Goal: Use online tool/utility

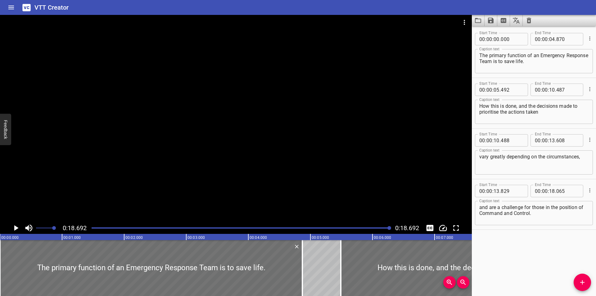
scroll to position [0, 1160]
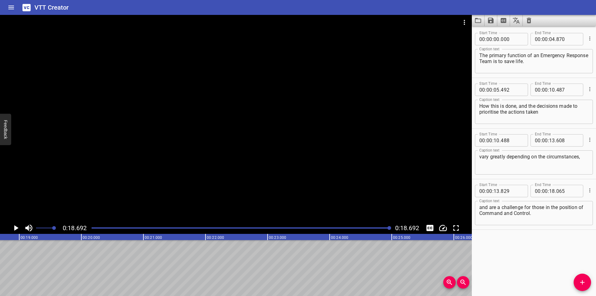
click at [464, 23] on icon "Video Options" at bounding box center [463, 22] width 1 height 5
click at [467, 22] on li "Select New Video File..." at bounding box center [488, 22] width 62 height 11
click at [480, 23] on li "Select New Video File..." at bounding box center [488, 22] width 62 height 11
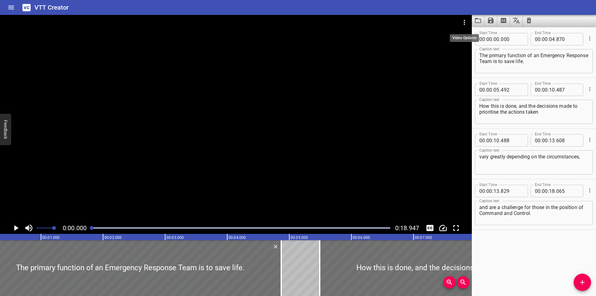
scroll to position [0, 0]
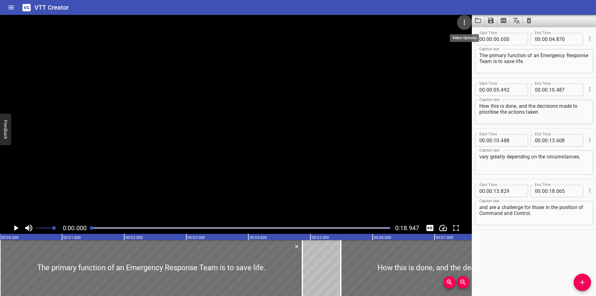
click at [461, 19] on icon "Video Options" at bounding box center [463, 22] width 7 height 7
click at [463, 21] on li "Select New Video File..." at bounding box center [488, 22] width 62 height 11
click at [474, 19] on button "Load captions from file" at bounding box center [478, 20] width 13 height 11
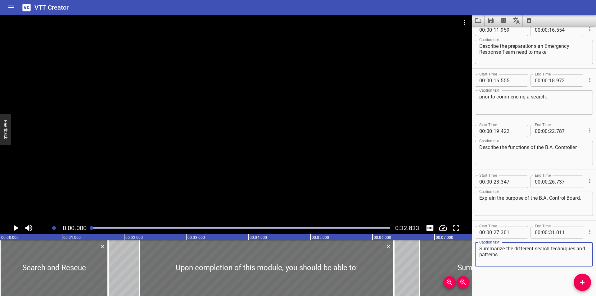
scroll to position [164, 0]
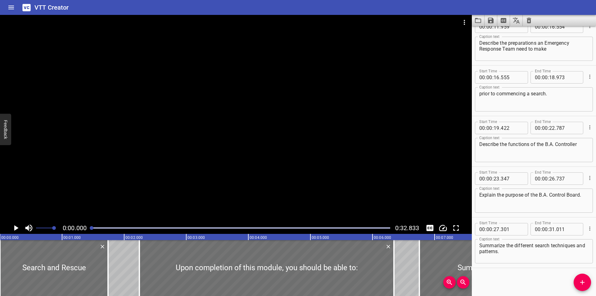
click at [255, 123] on div at bounding box center [236, 118] width 472 height 207
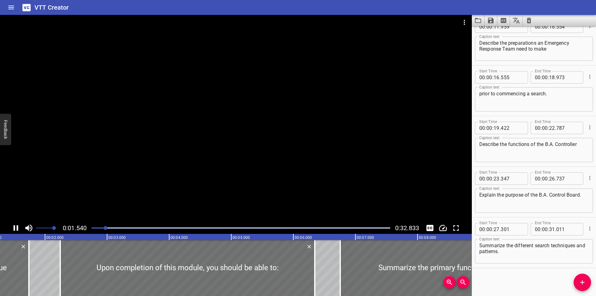
click at [245, 144] on div at bounding box center [236, 118] width 472 height 207
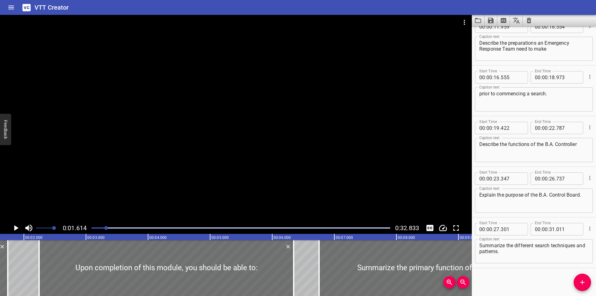
click at [245, 144] on div at bounding box center [236, 118] width 472 height 207
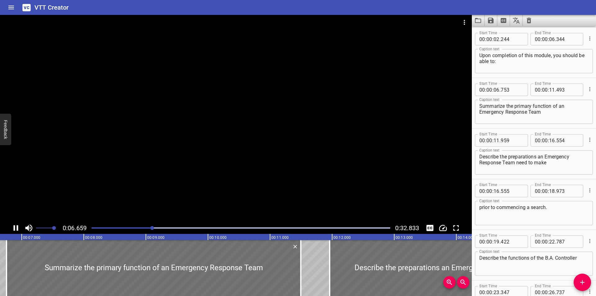
scroll to position [0, 413]
click at [269, 186] on div at bounding box center [236, 118] width 472 height 207
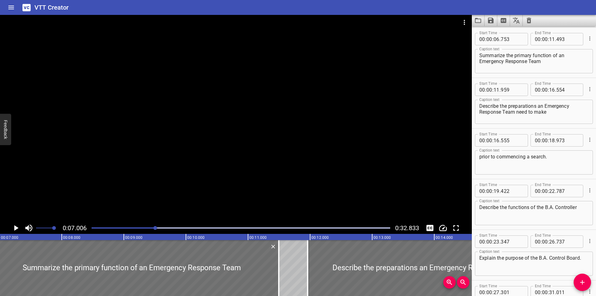
click at [274, 175] on div at bounding box center [236, 118] width 472 height 207
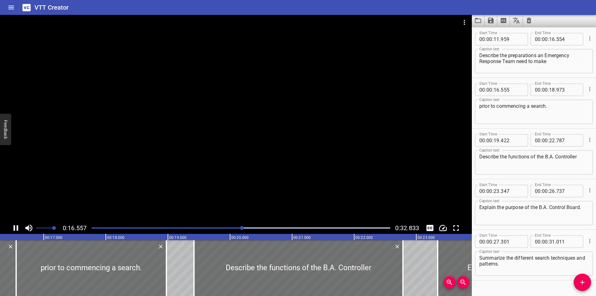
scroll to position [164, 0]
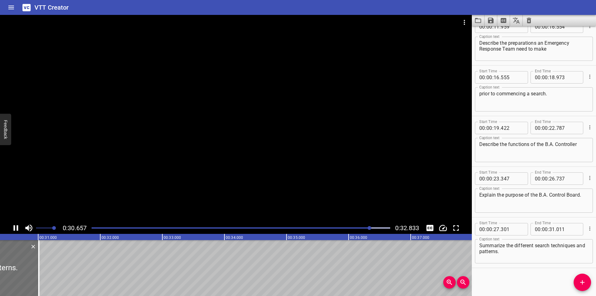
click at [461, 18] on button "Video Options" at bounding box center [464, 22] width 15 height 15
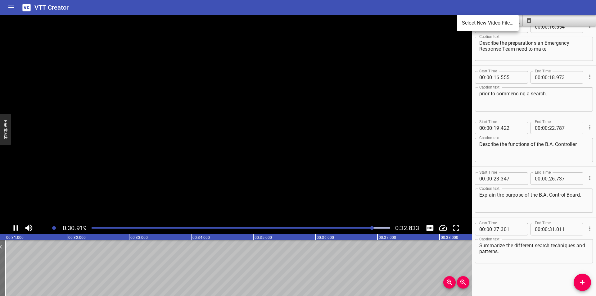
click at [471, 20] on li "Select New Video File..." at bounding box center [488, 22] width 62 height 11
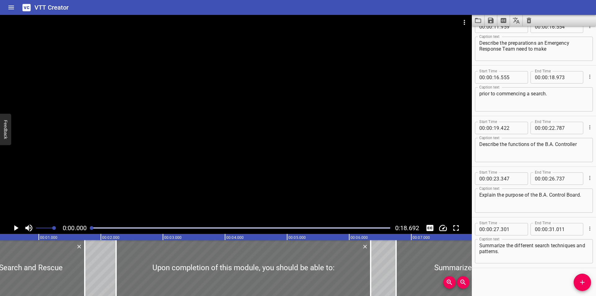
scroll to position [0, 6]
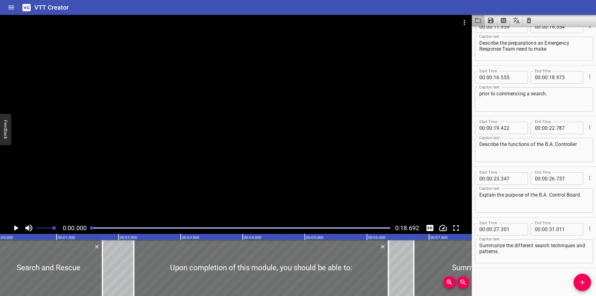
click at [474, 21] on icon "Load captions from file" at bounding box center [477, 20] width 7 height 7
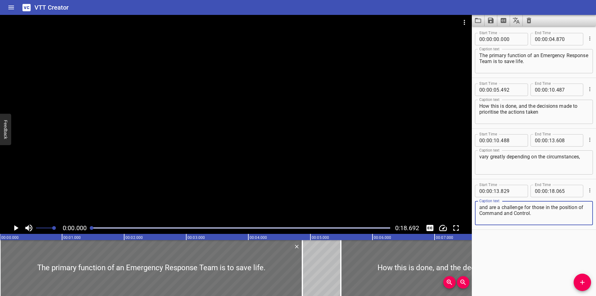
click at [201, 86] on div at bounding box center [236, 118] width 472 height 207
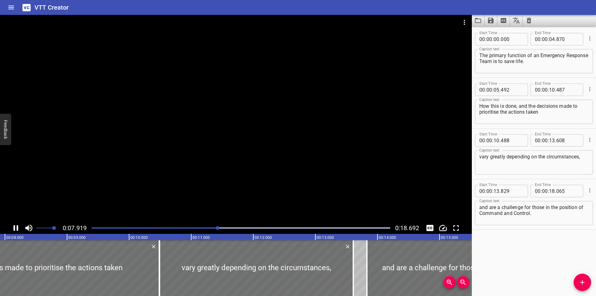
click at [257, 151] on div at bounding box center [236, 118] width 472 height 207
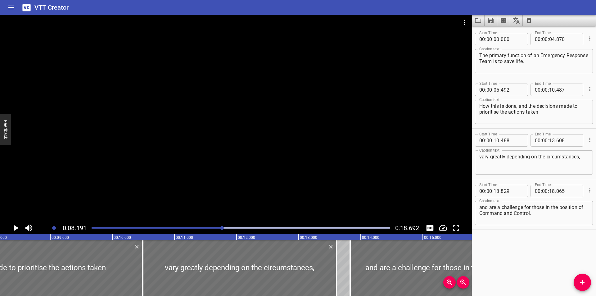
click at [257, 151] on div at bounding box center [236, 118] width 472 height 207
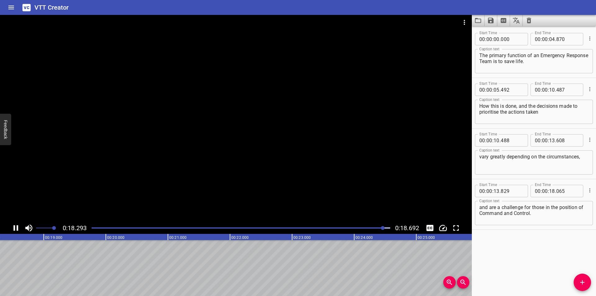
click at [463, 20] on icon "Video Options" at bounding box center [463, 22] width 7 height 7
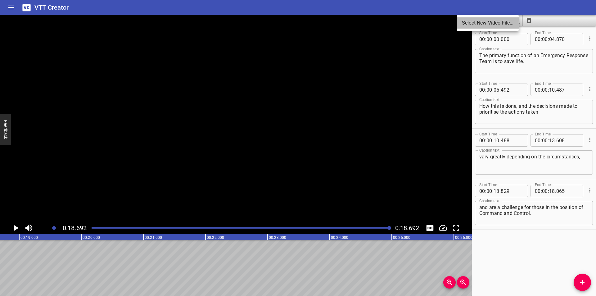
click at [469, 20] on li "Select New Video File..." at bounding box center [488, 22] width 62 height 11
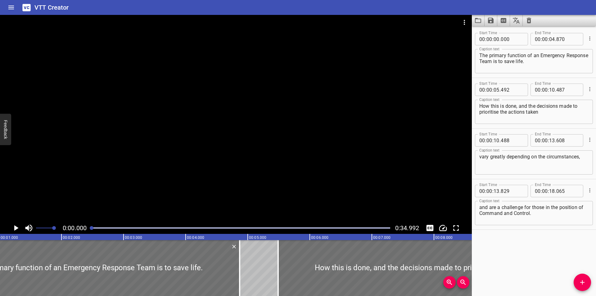
click at [475, 20] on icon "Load captions from file" at bounding box center [478, 20] width 6 height 5
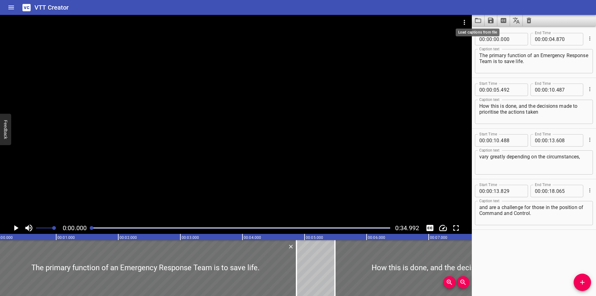
scroll to position [0, 0]
click at [190, 96] on div at bounding box center [236, 118] width 472 height 207
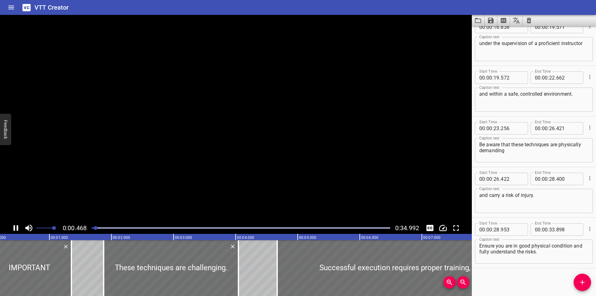
scroll to position [265, 0]
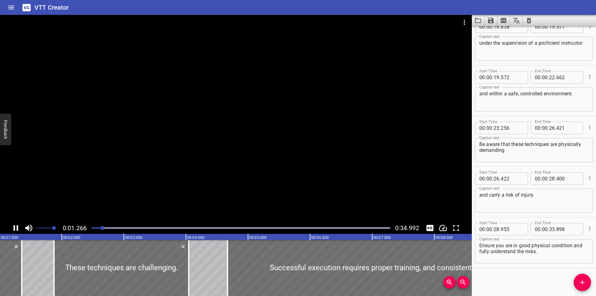
click at [202, 105] on div at bounding box center [236, 118] width 472 height 207
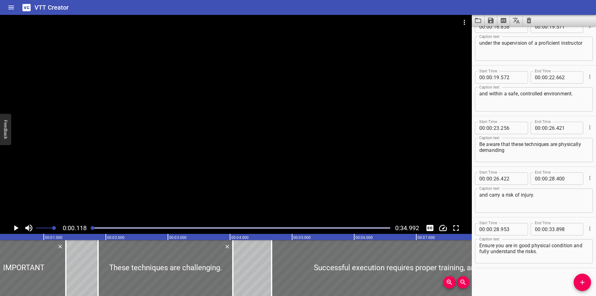
click at [92, 228] on div at bounding box center [93, 228] width 4 height 4
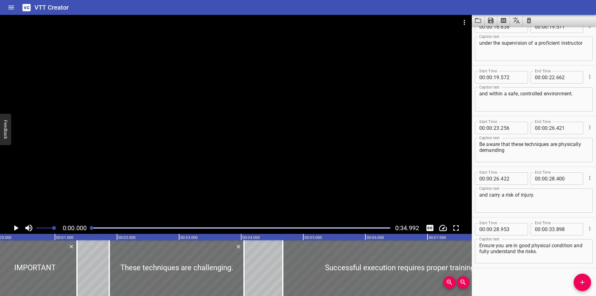
scroll to position [0, 0]
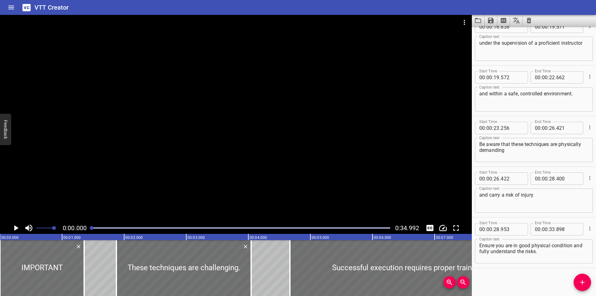
click at [92, 228] on div at bounding box center [92, 228] width 4 height 4
drag, startPoint x: 92, startPoint y: 228, endPoint x: 93, endPoint y: 223, distance: 4.9
click at [90, 228] on div at bounding box center [92, 228] width 4 height 4
click at [182, 146] on div at bounding box center [236, 118] width 472 height 207
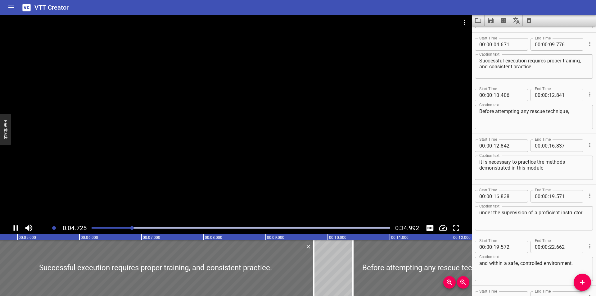
scroll to position [101, 0]
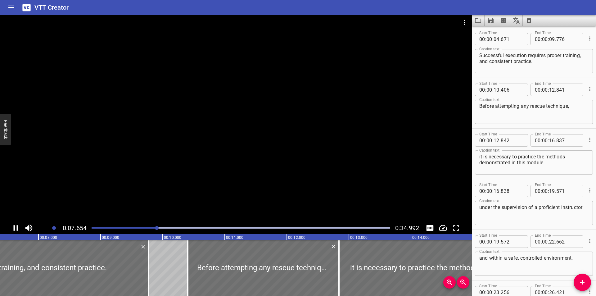
click at [216, 133] on div at bounding box center [236, 118] width 472 height 207
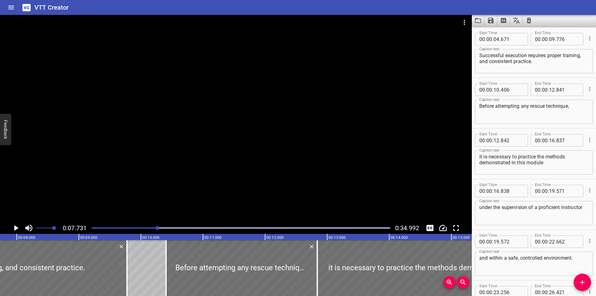
click at [216, 133] on div at bounding box center [236, 118] width 472 height 207
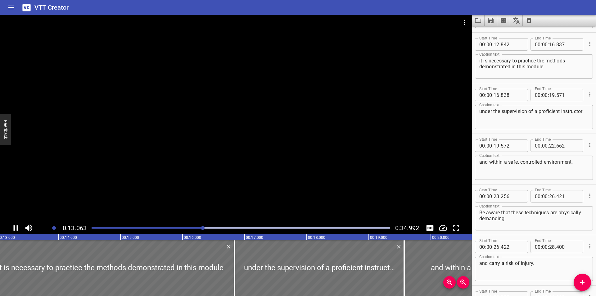
scroll to position [202, 0]
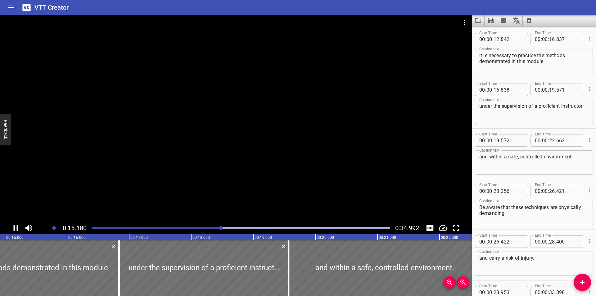
click at [221, 141] on div at bounding box center [236, 118] width 472 height 207
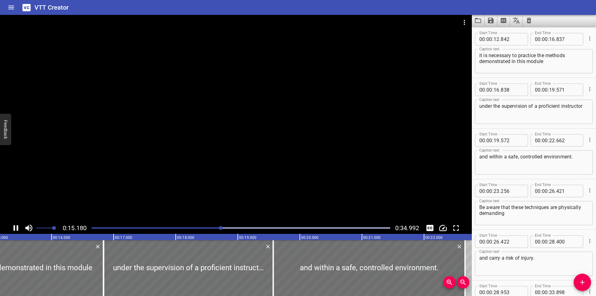
scroll to position [0, 0]
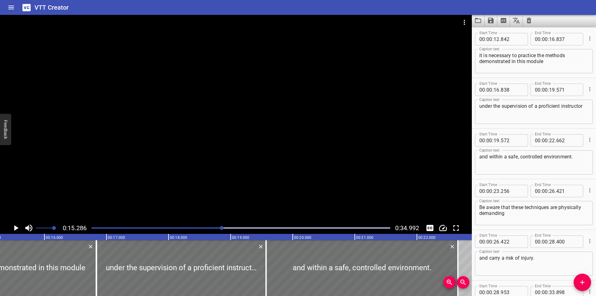
click at [226, 140] on div at bounding box center [236, 118] width 472 height 207
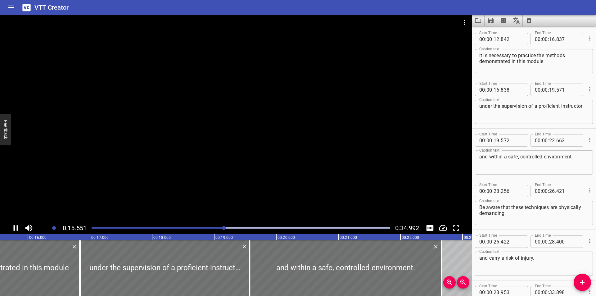
click at [226, 140] on div at bounding box center [236, 118] width 472 height 207
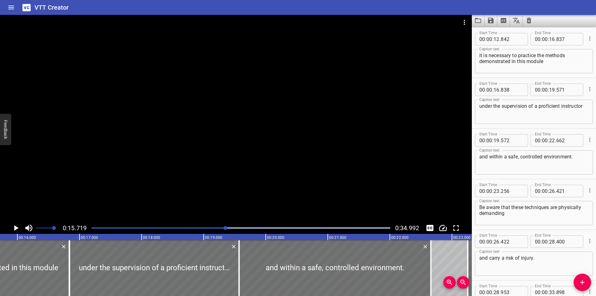
click at [226, 140] on div at bounding box center [236, 118] width 472 height 207
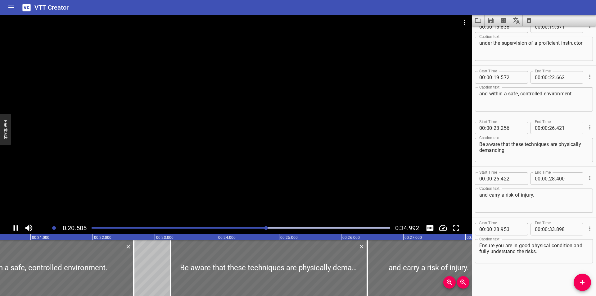
click at [252, 154] on div at bounding box center [236, 118] width 472 height 207
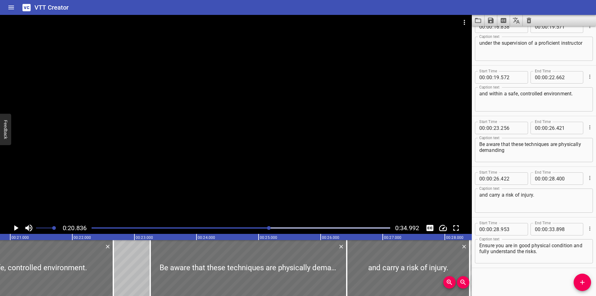
click at [253, 229] on div at bounding box center [241, 227] width 306 height 9
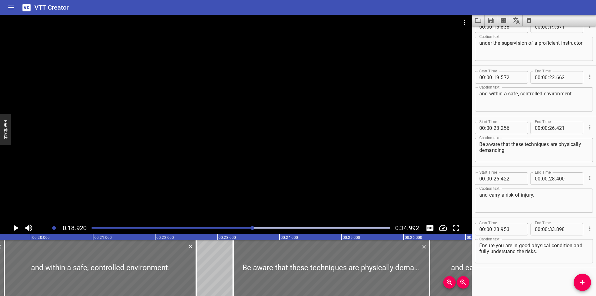
drag, startPoint x: 247, startPoint y: 228, endPoint x: 243, endPoint y: 228, distance: 4.0
click at [246, 228] on div at bounding box center [241, 227] width 306 height 9
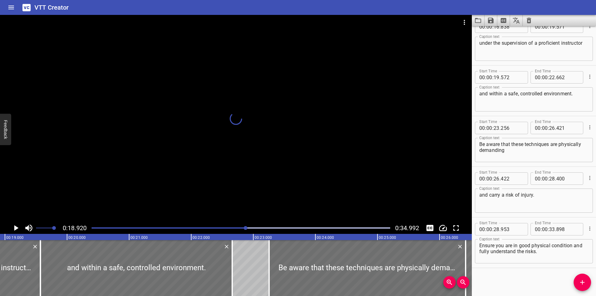
click at [241, 228] on div at bounding box center [241, 227] width 306 height 9
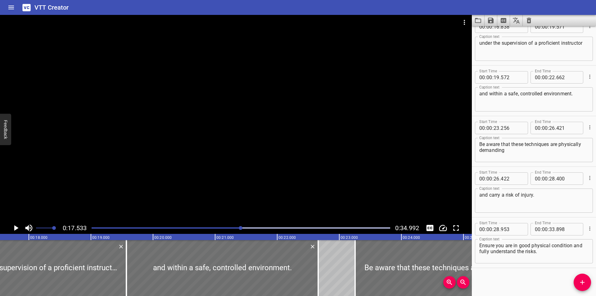
click at [237, 228] on div at bounding box center [241, 227] width 306 height 9
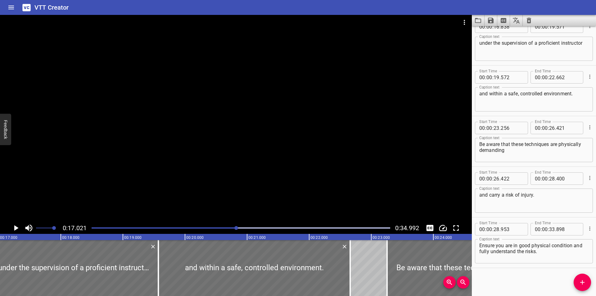
click at [227, 226] on div at bounding box center [241, 227] width 306 height 9
click at [239, 191] on div at bounding box center [236, 118] width 472 height 207
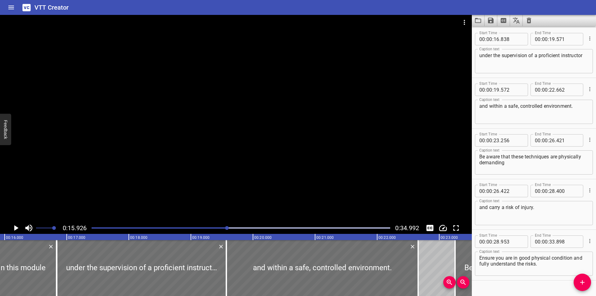
click at [249, 168] on div at bounding box center [236, 118] width 472 height 207
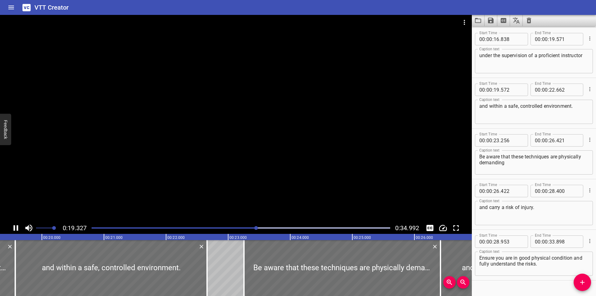
click at [323, 169] on div at bounding box center [236, 118] width 472 height 207
